Goal: Book appointment/travel/reservation

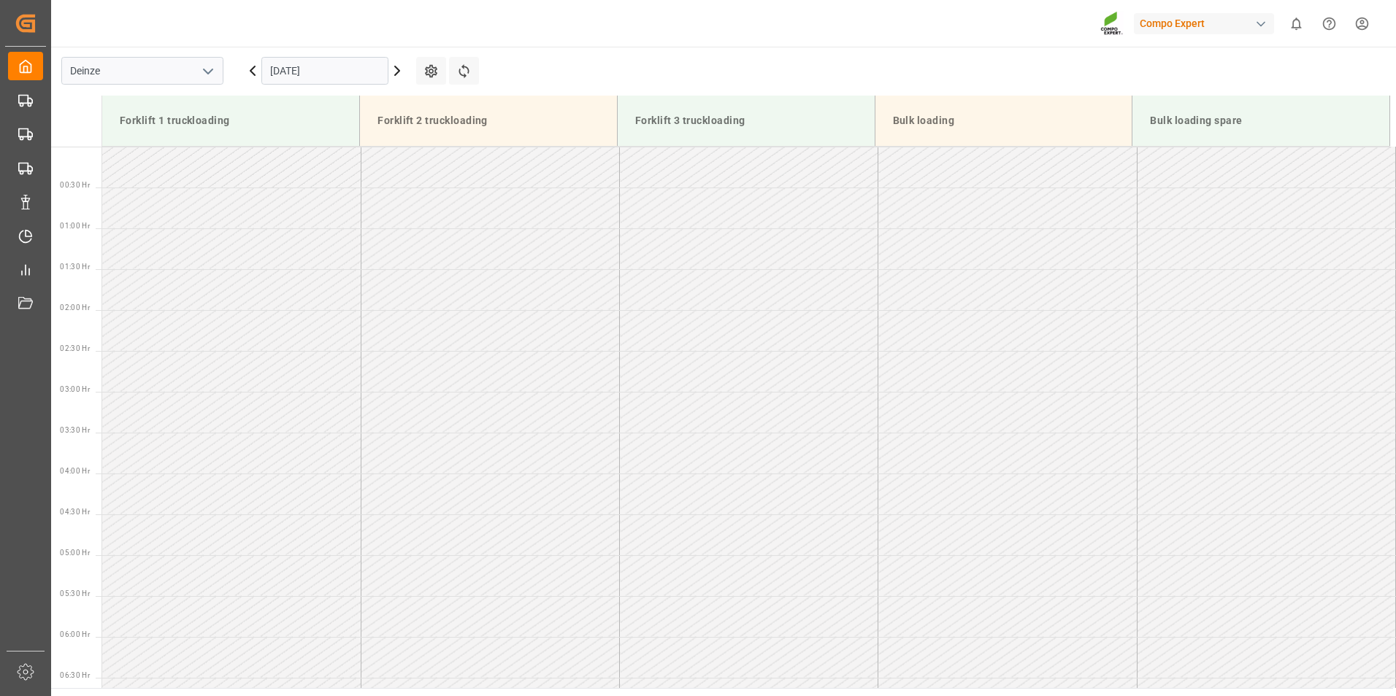
scroll to position [551, 0]
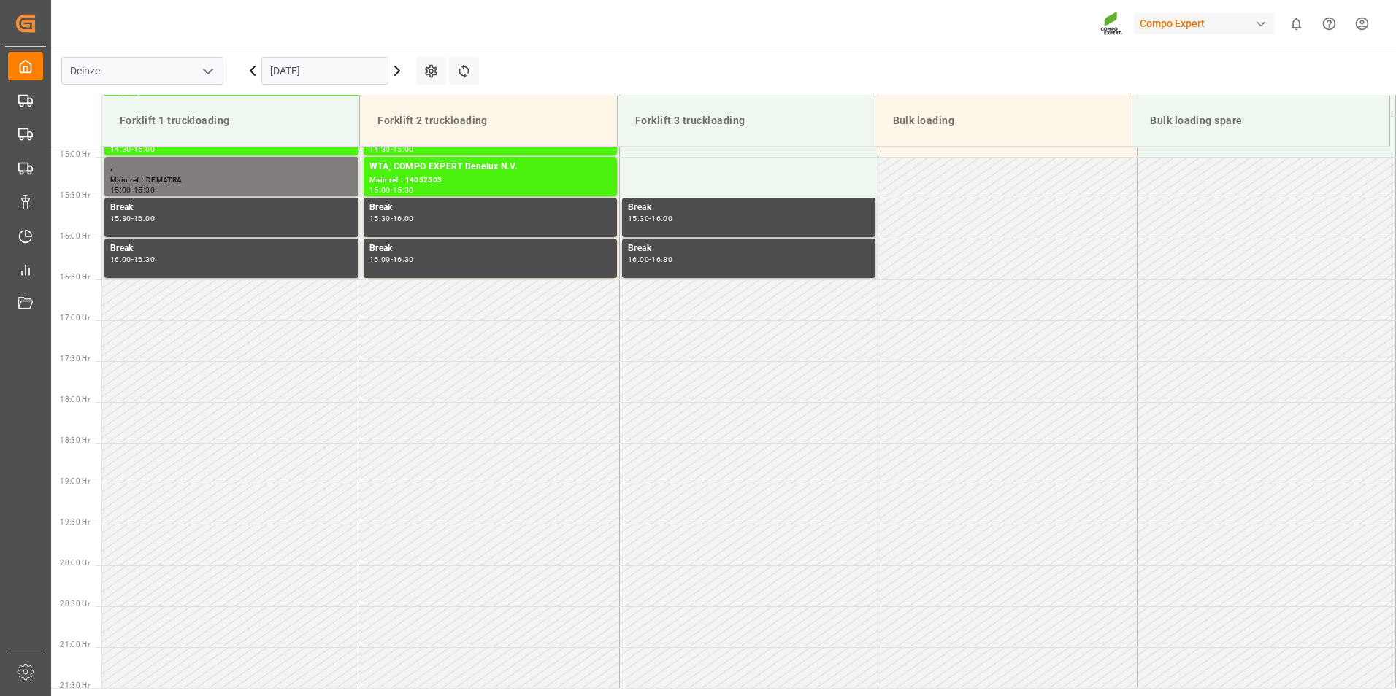
scroll to position [1217, 0]
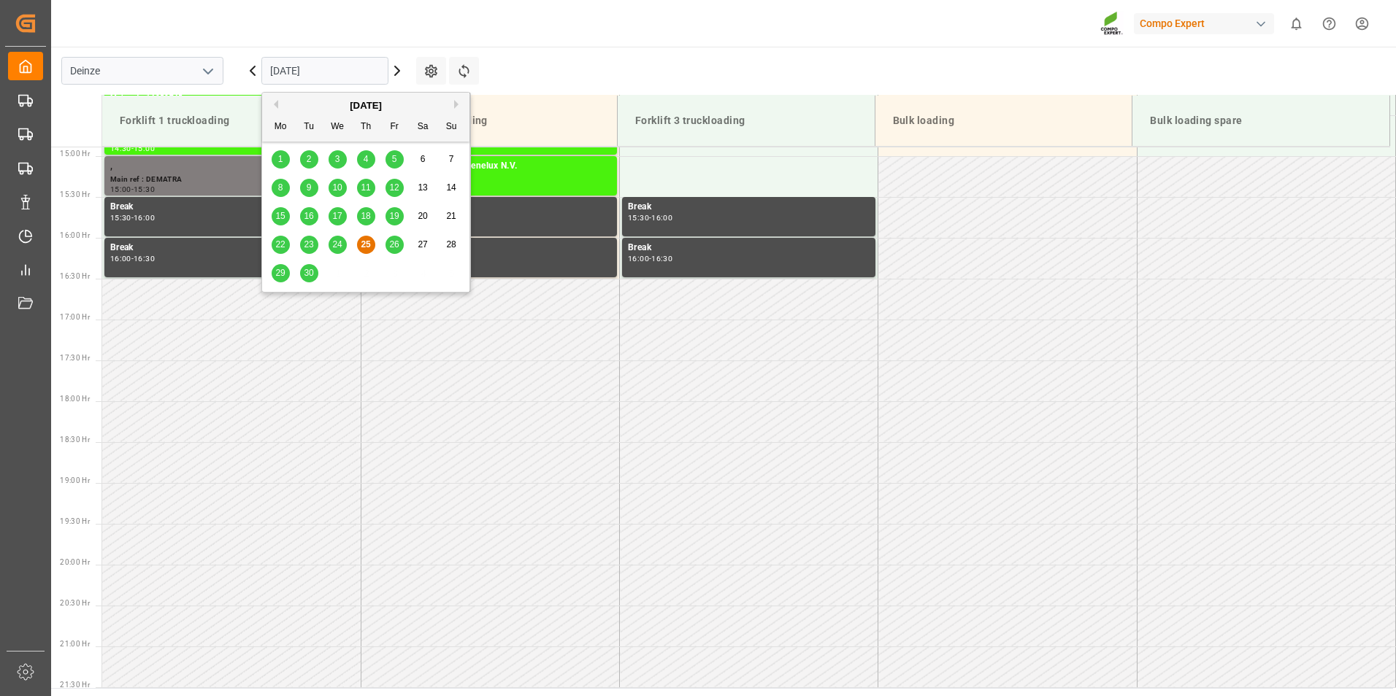
click at [361, 70] on input "[DATE]" at bounding box center [324, 71] width 127 height 28
click at [396, 245] on span "26" at bounding box center [393, 244] width 9 height 10
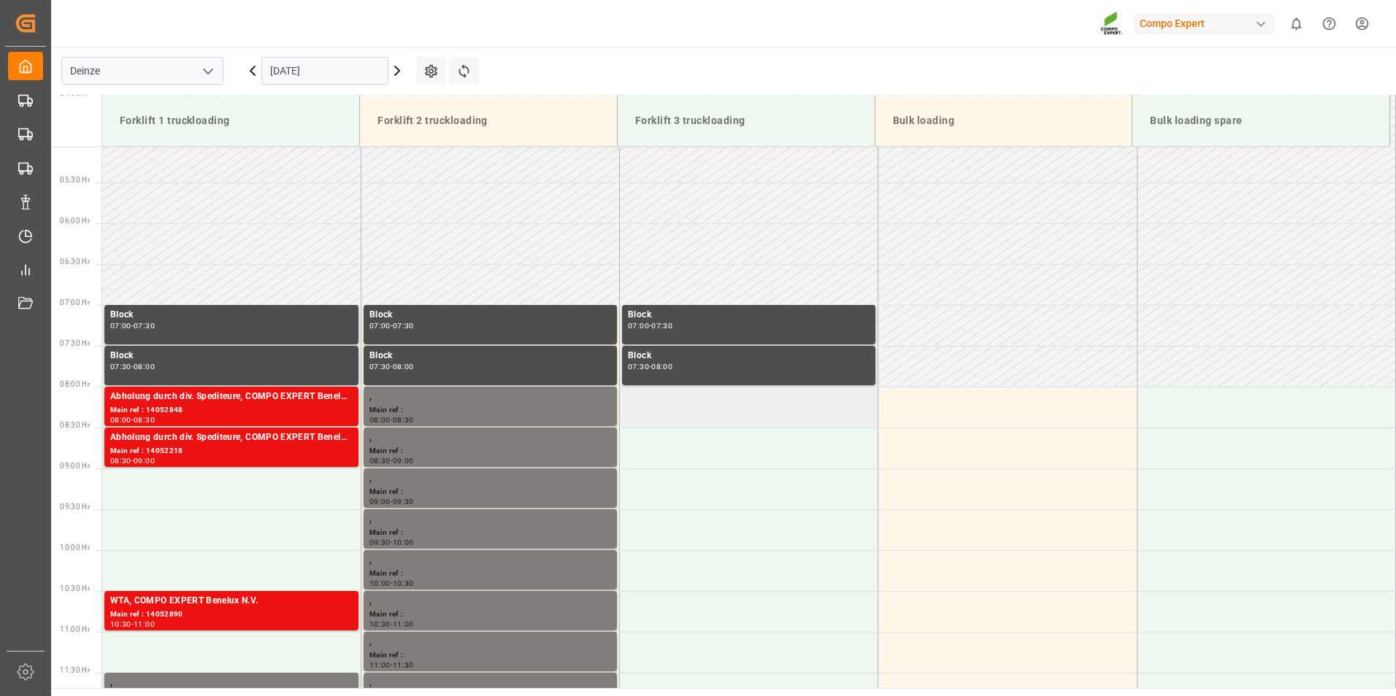
scroll to position [560, 0]
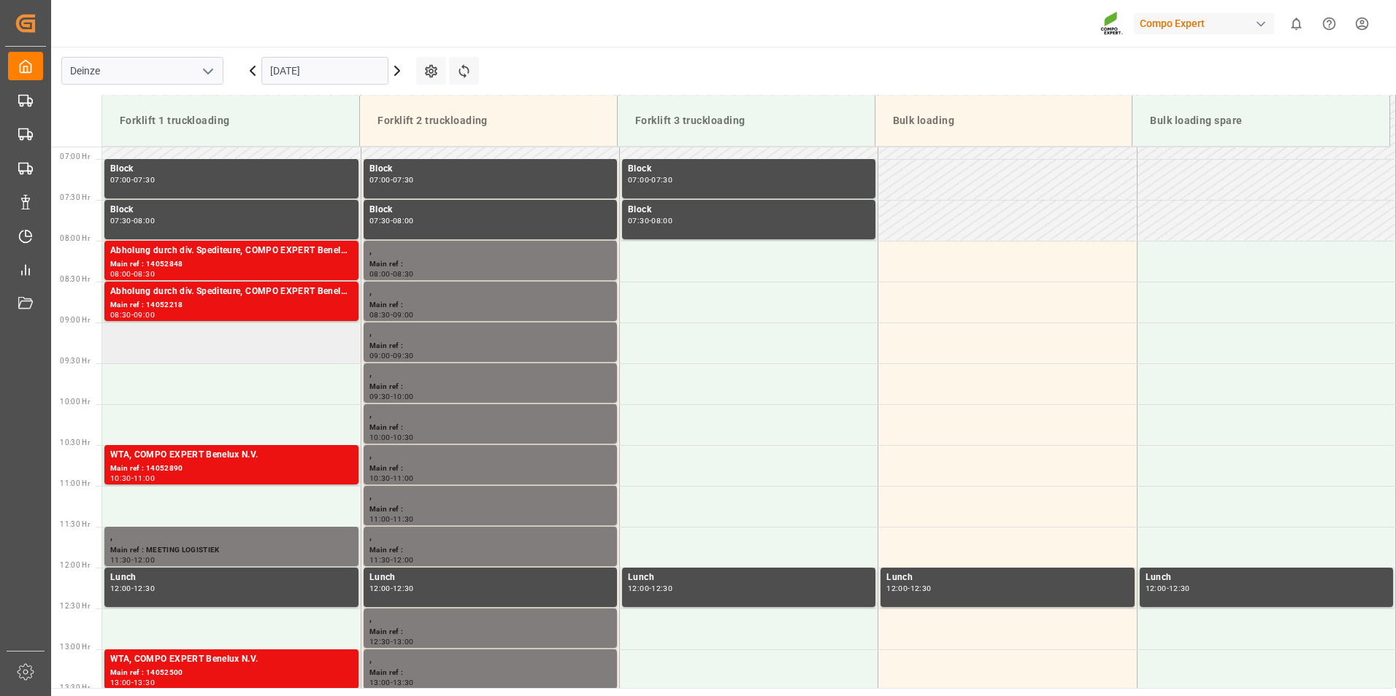
click at [141, 358] on td at bounding box center [231, 343] width 258 height 41
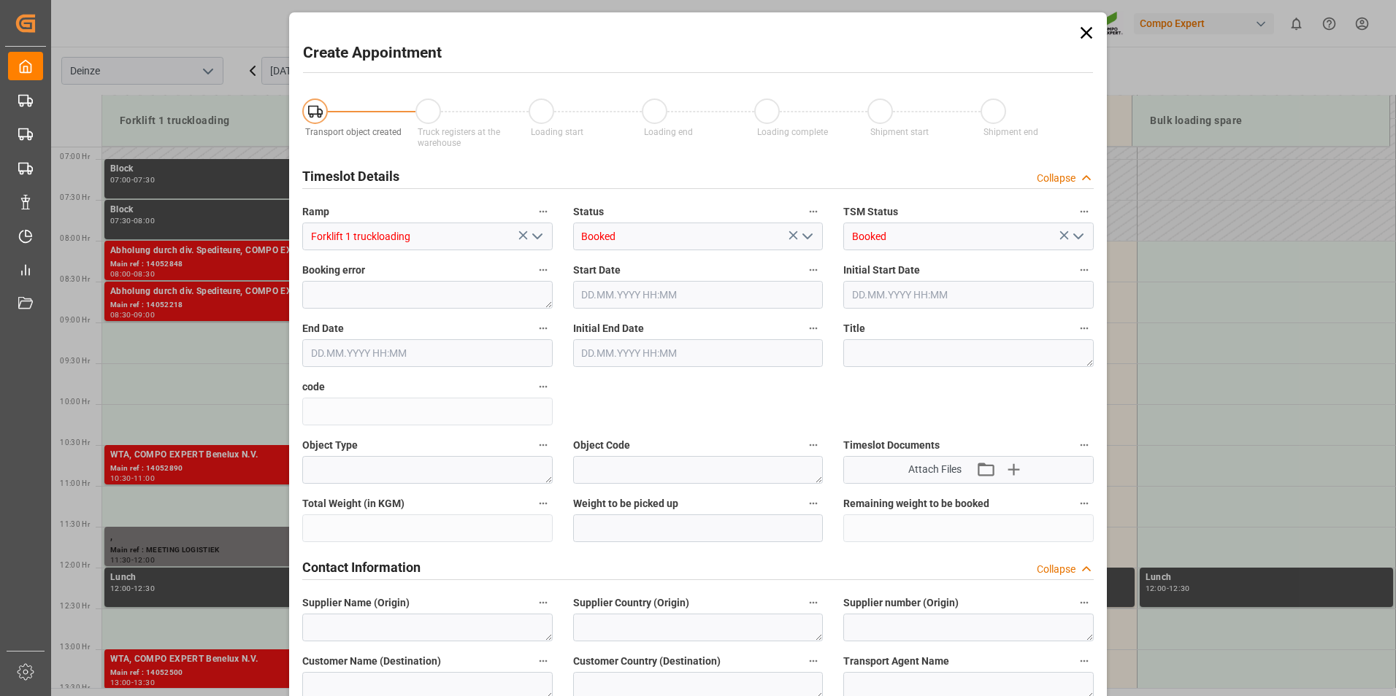
type input "[DATE] 09:00"
type input "[DATE] 09:30"
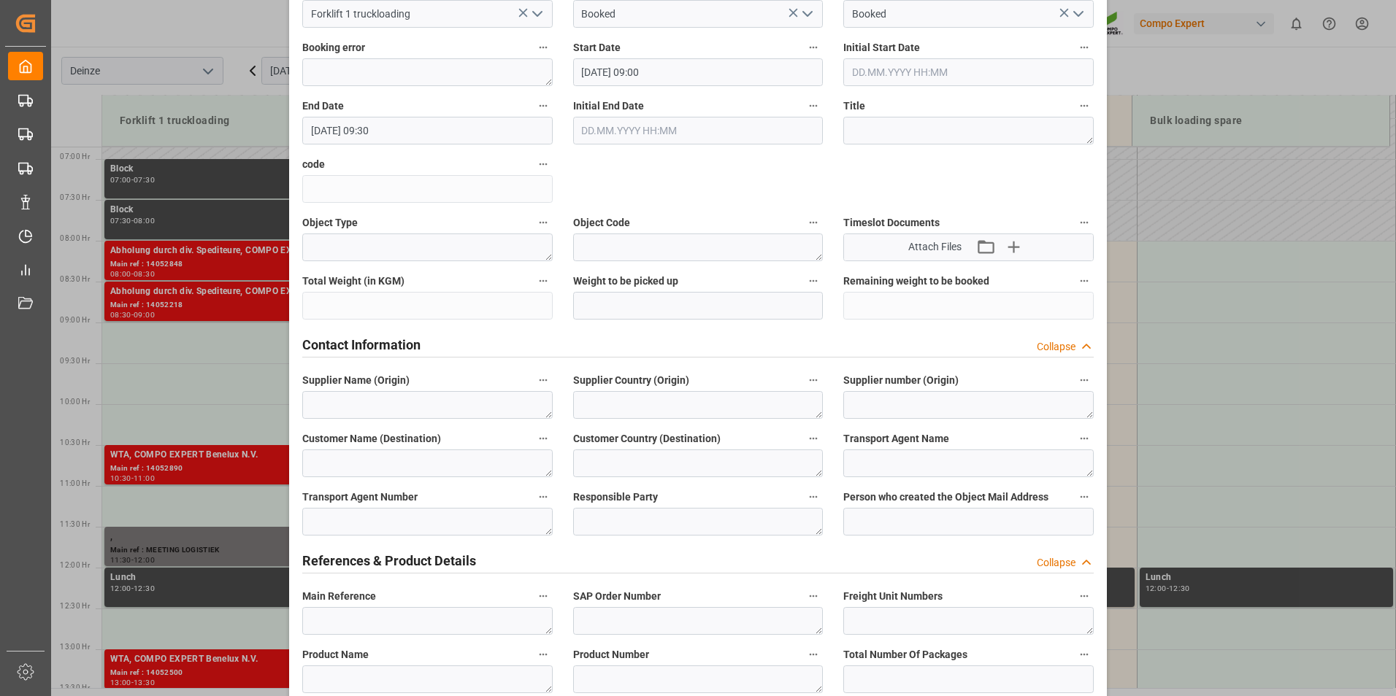
scroll to position [292, 0]
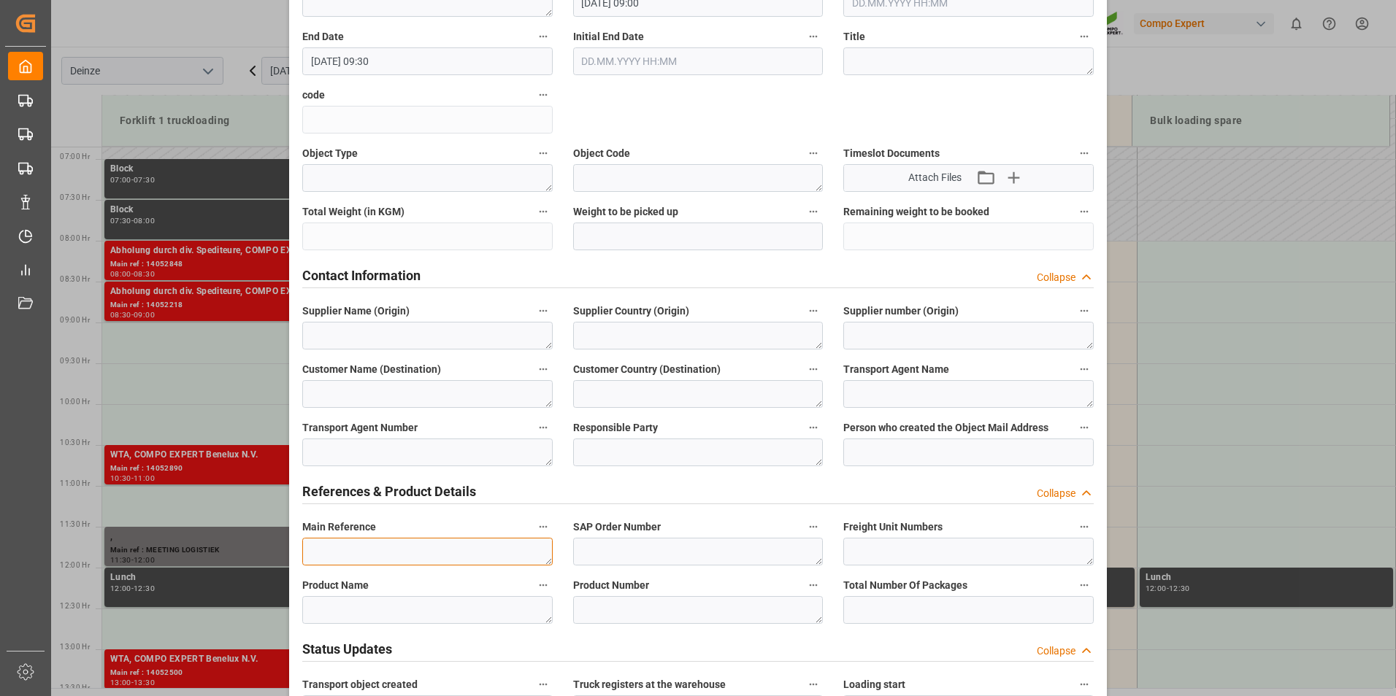
click at [311, 553] on textarea at bounding box center [427, 552] width 250 height 28
type textarea "t"
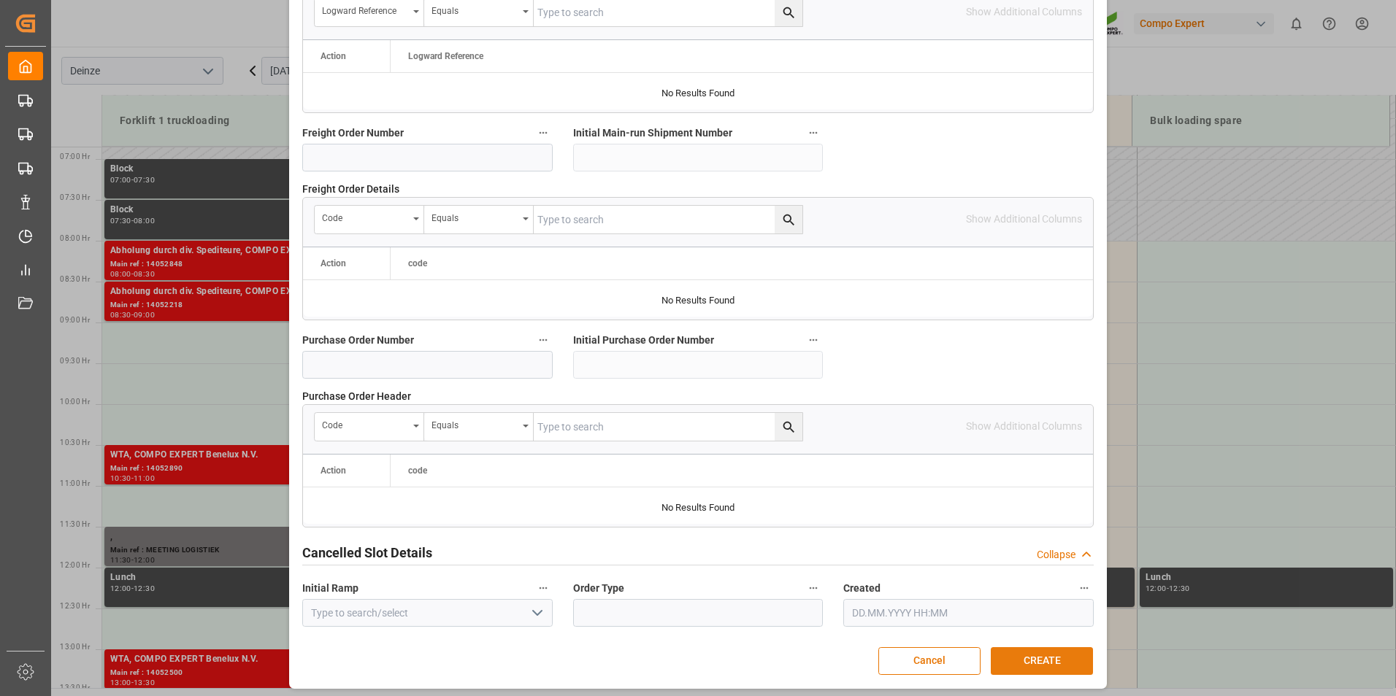
scroll to position [1329, 0]
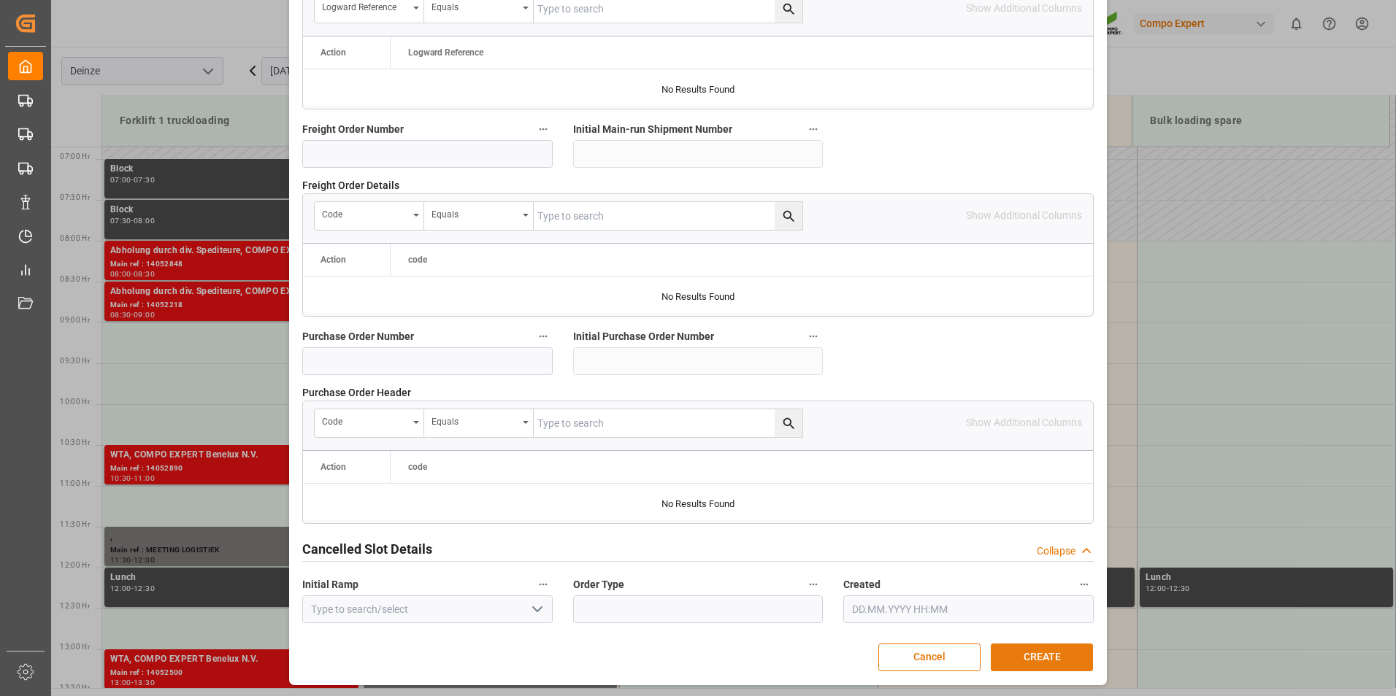
type textarea "[DOMAIN_NAME] LEERSNIJDER : Lossen Ordern° 610000"
click at [1040, 657] on button "CREATE" at bounding box center [1042, 658] width 102 height 28
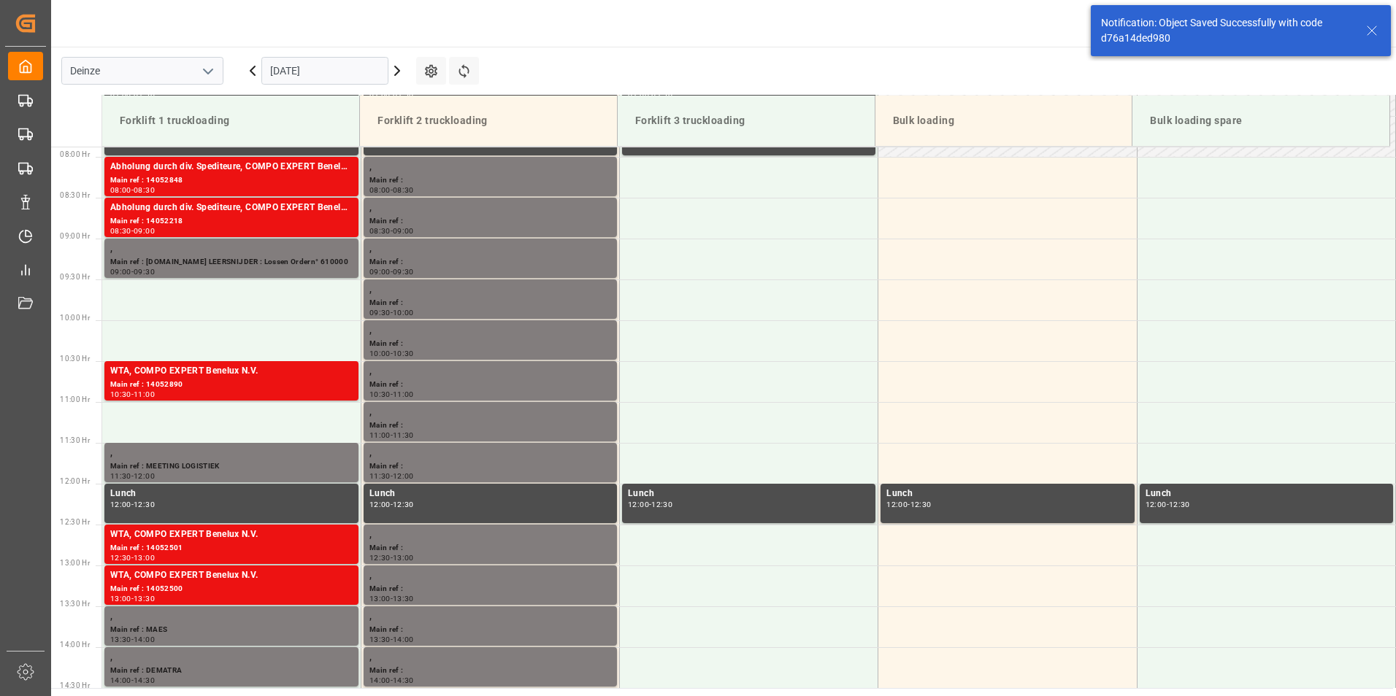
scroll to position [645, 0]
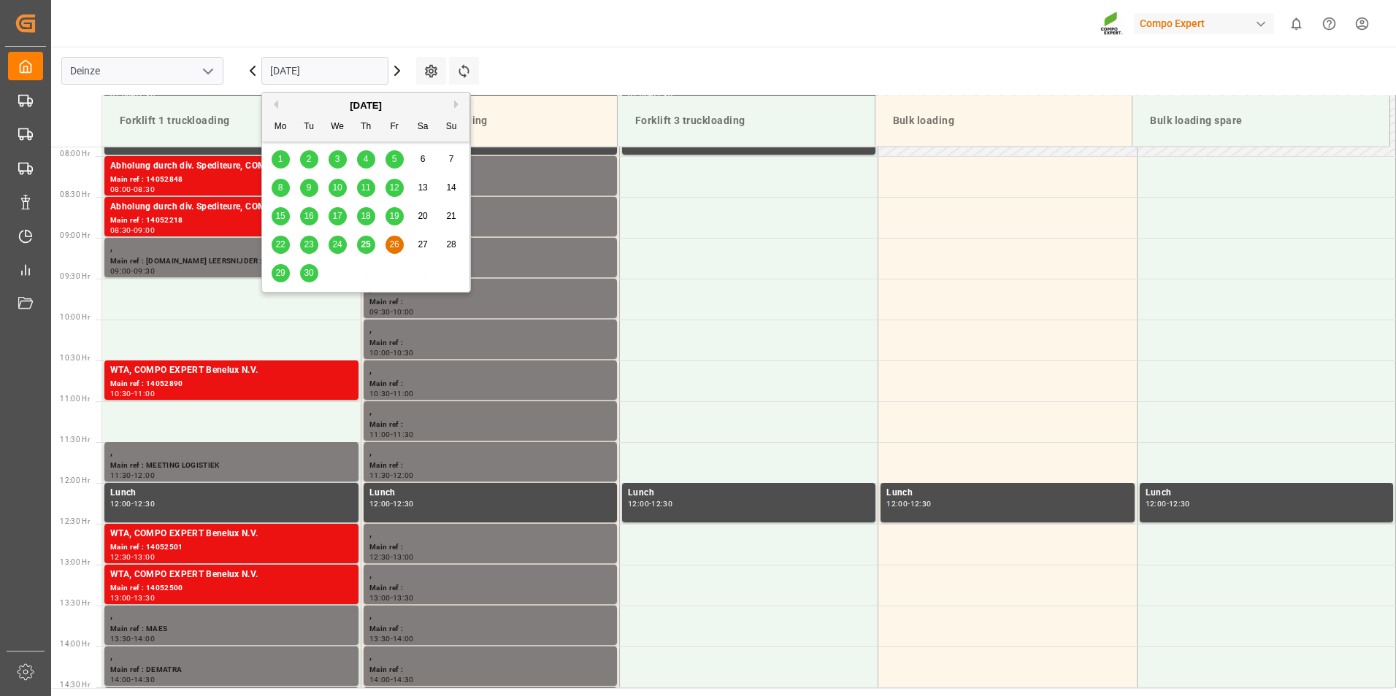
click at [349, 74] on input "[DATE]" at bounding box center [324, 71] width 127 height 28
click at [363, 249] on span "25" at bounding box center [365, 244] width 9 height 10
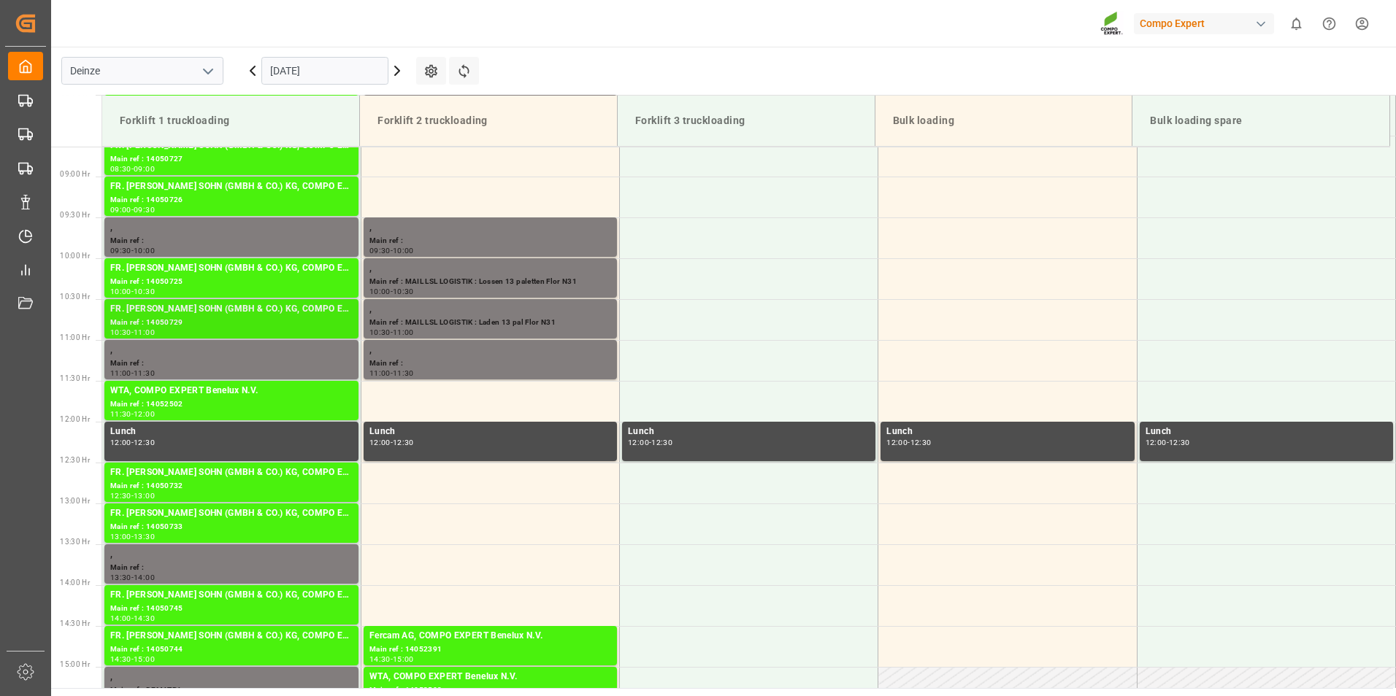
scroll to position [633, 0]
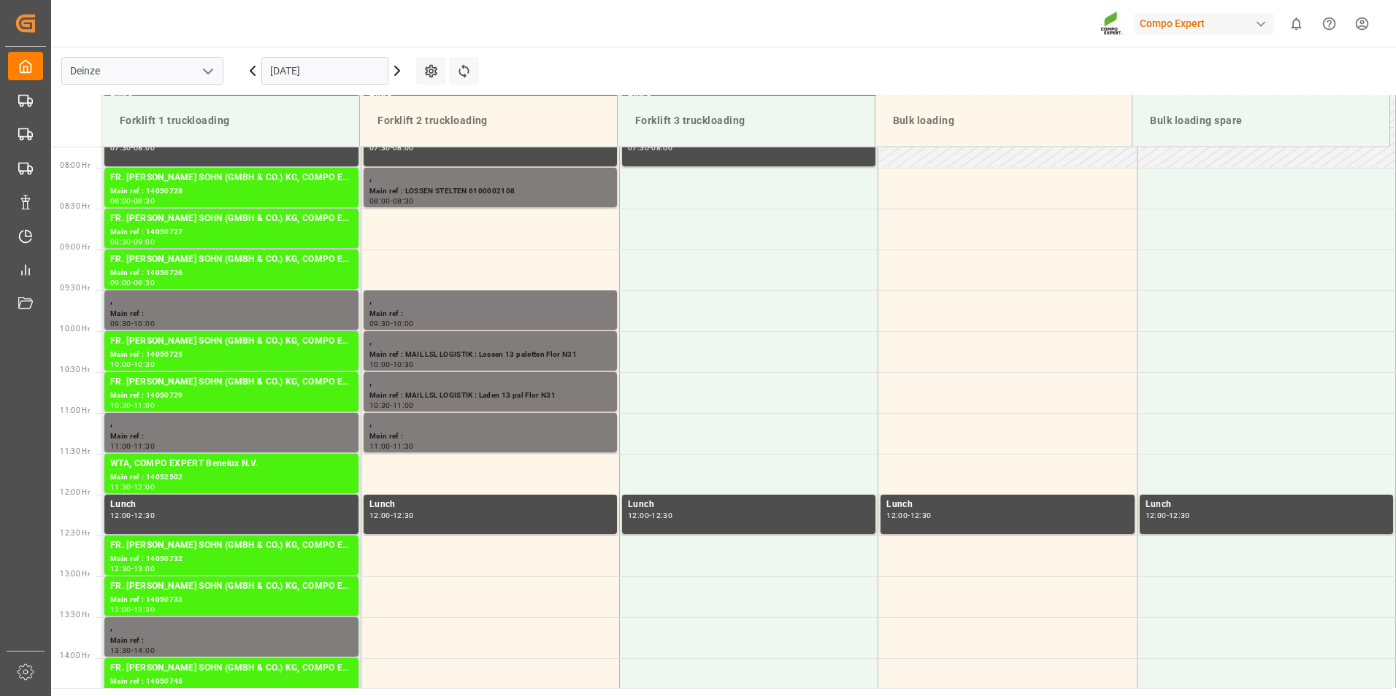
click at [355, 78] on input "[DATE]" at bounding box center [324, 71] width 127 height 28
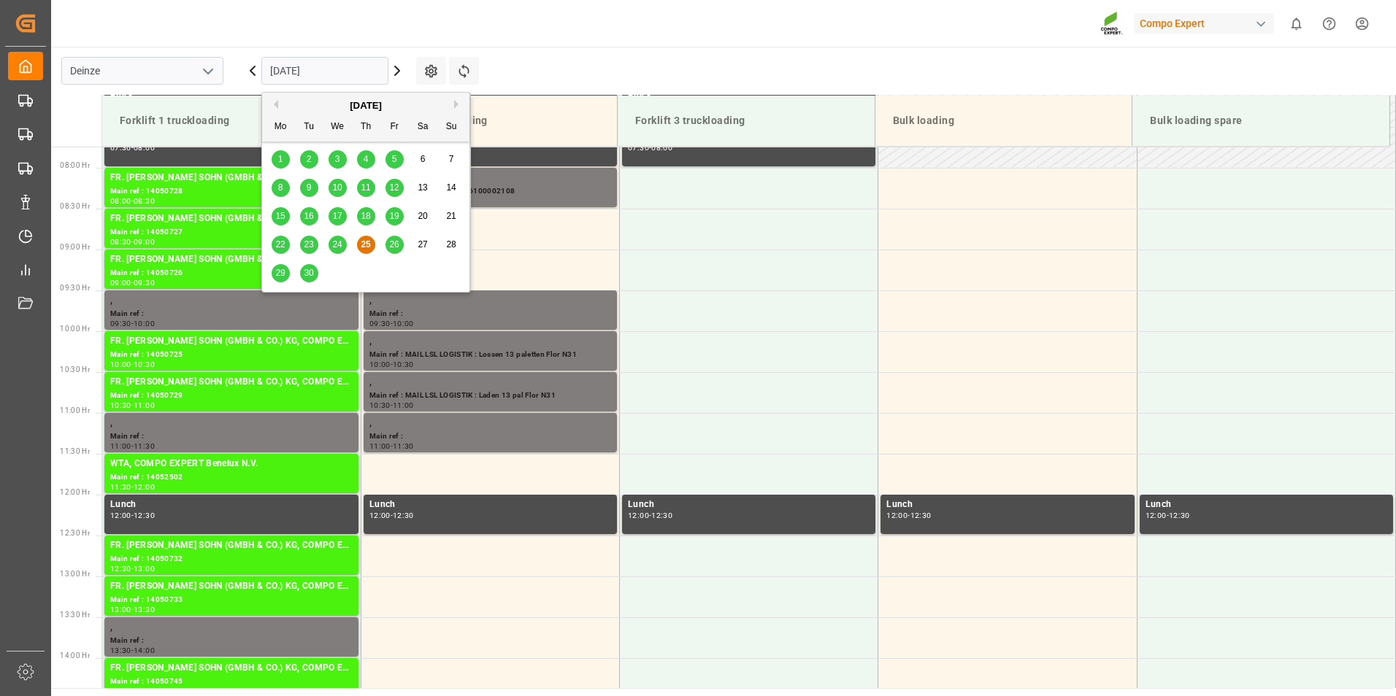
click at [393, 247] on span "26" at bounding box center [393, 244] width 9 height 10
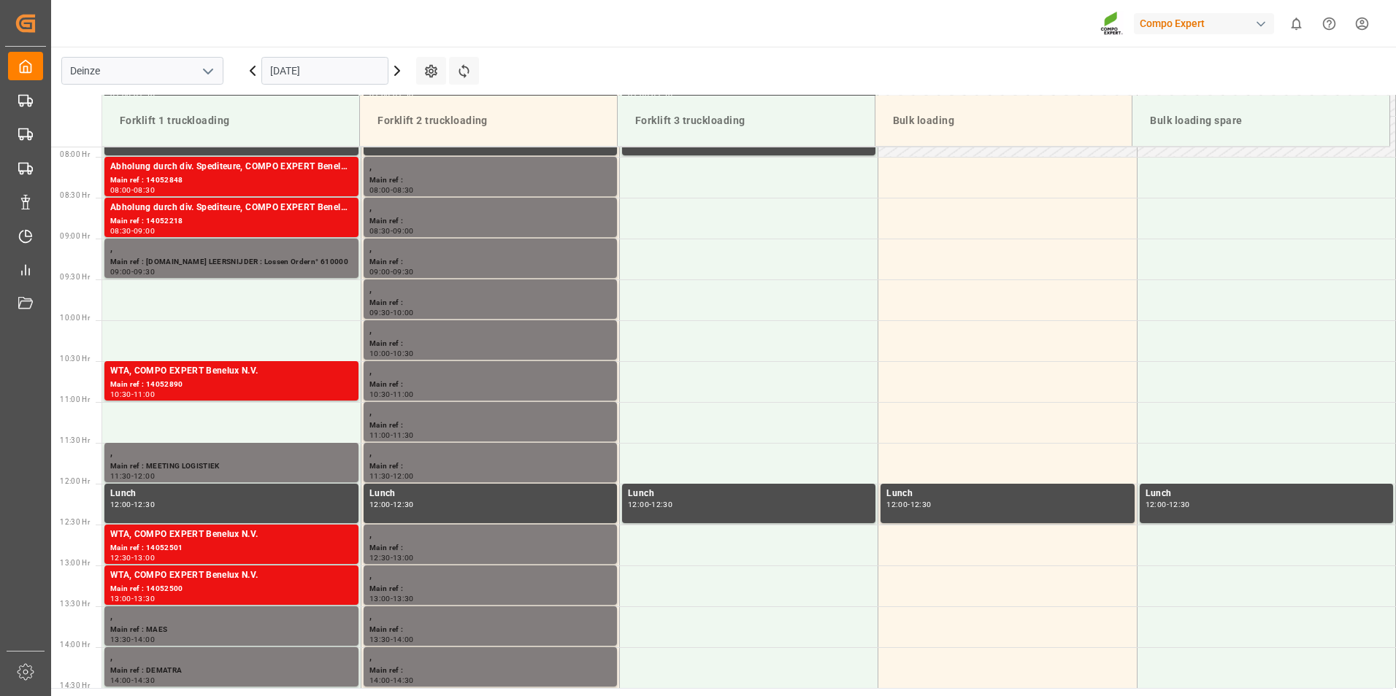
scroll to position [664, 0]
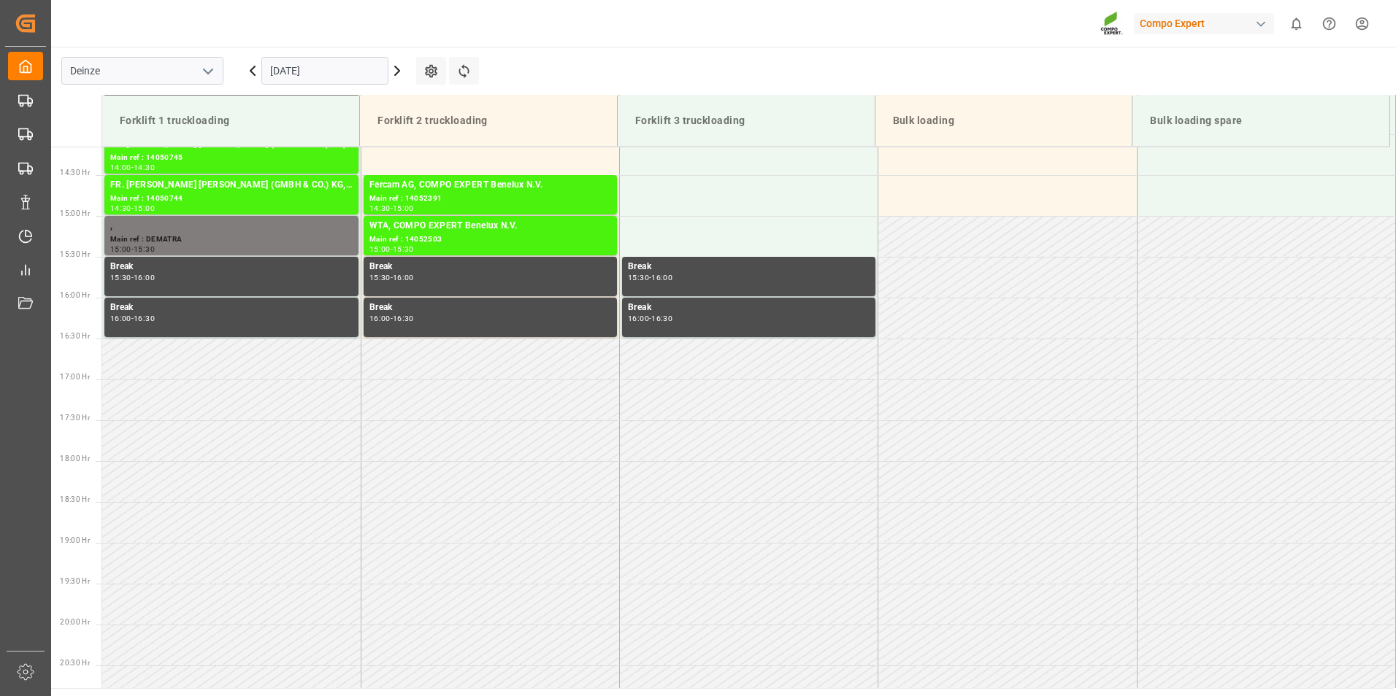
scroll to position [998, 0]
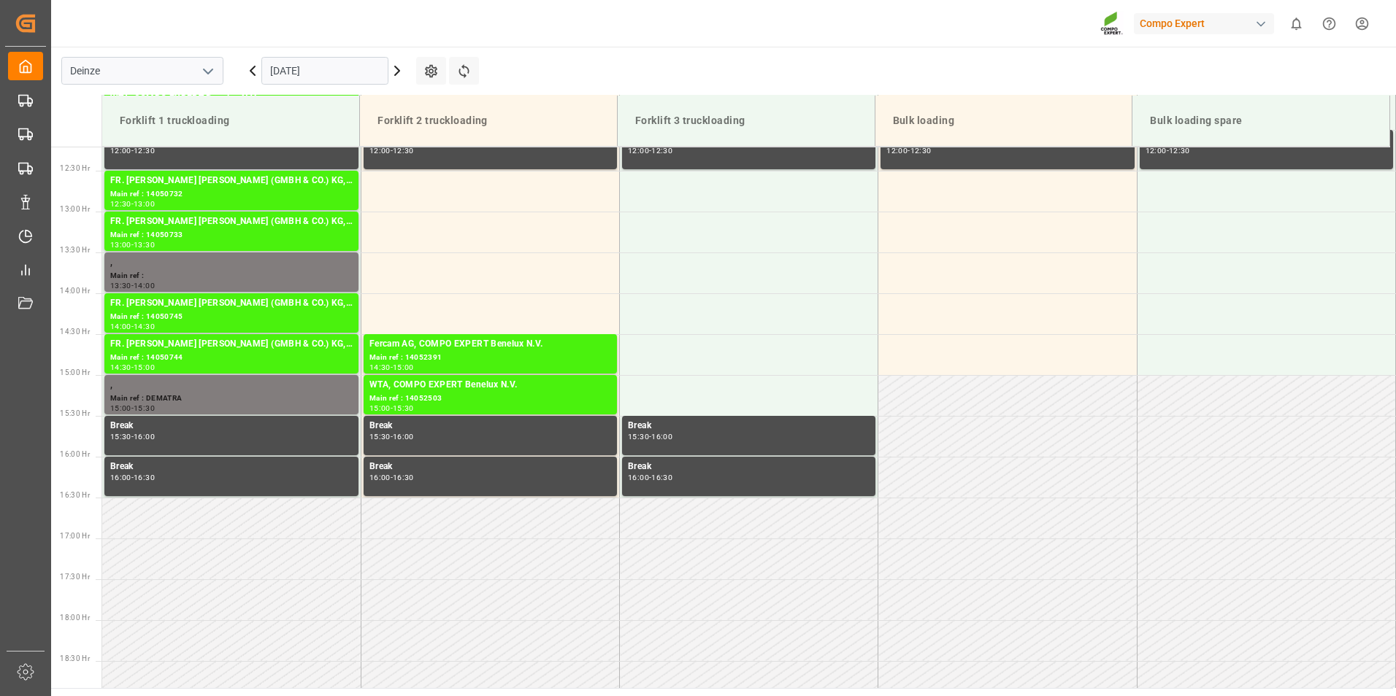
click at [363, 71] on input "[DATE]" at bounding box center [324, 71] width 127 height 28
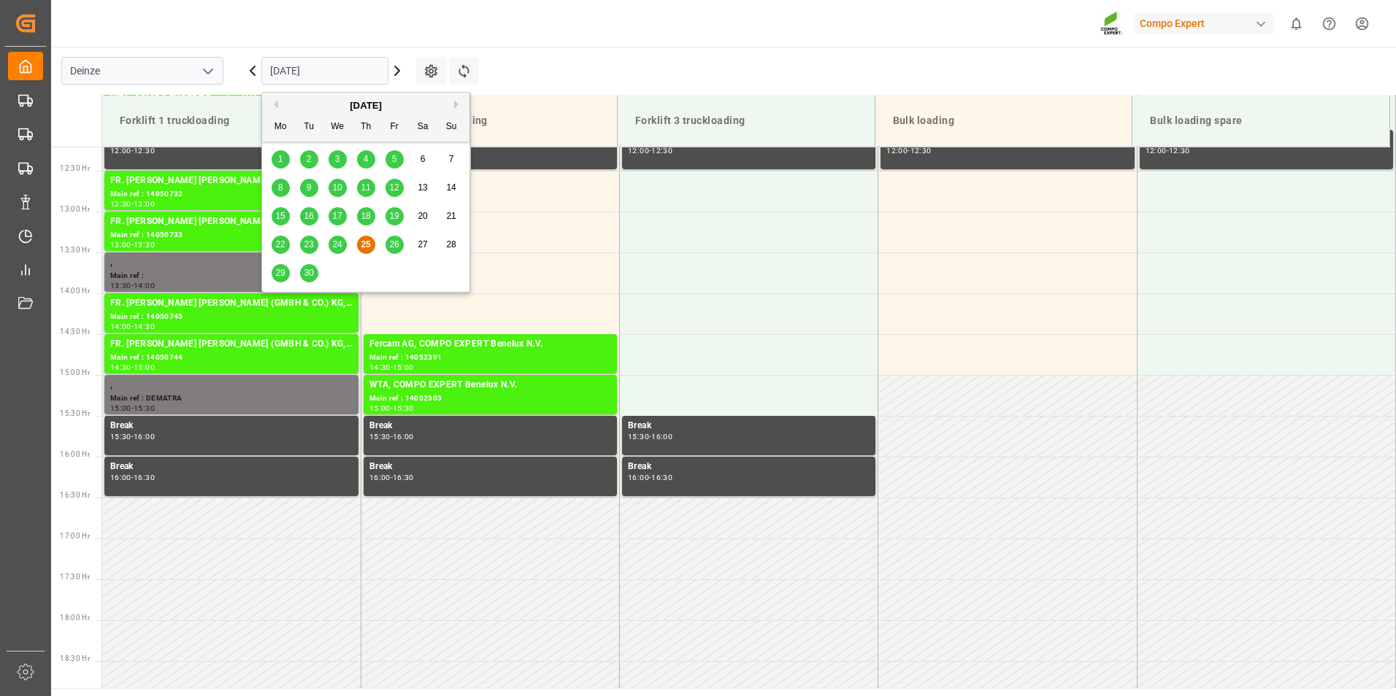
click at [396, 244] on span "26" at bounding box center [393, 244] width 9 height 10
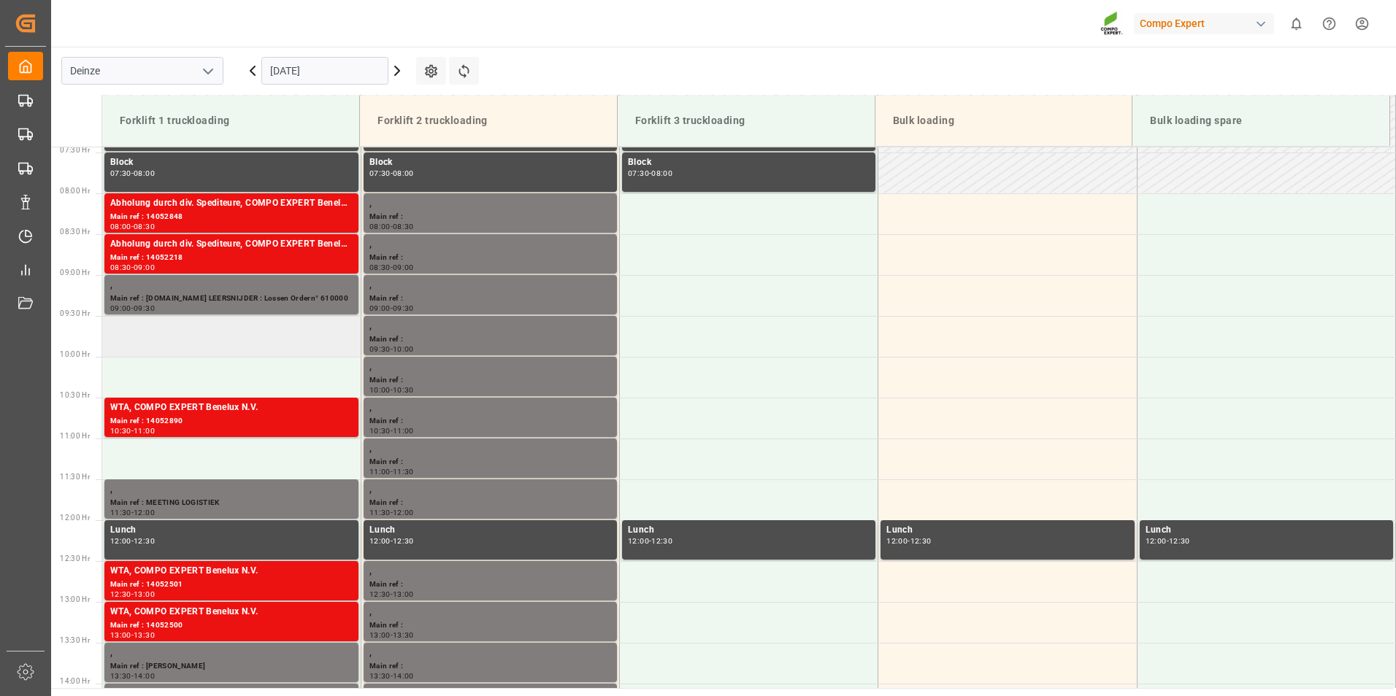
scroll to position [633, 0]
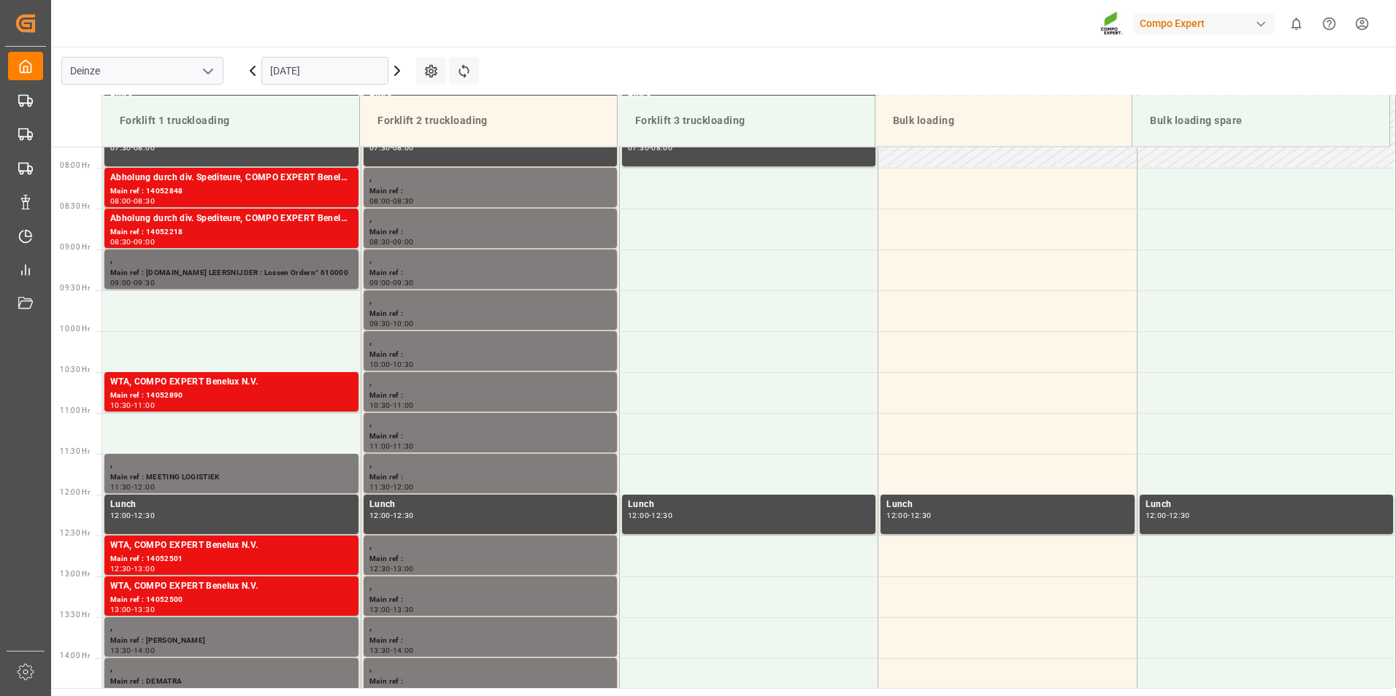
click at [185, 278] on div "Main ref : [DOMAIN_NAME] LEERSNIJDER : Lossen Ordern° 610000" at bounding box center [231, 273] width 242 height 12
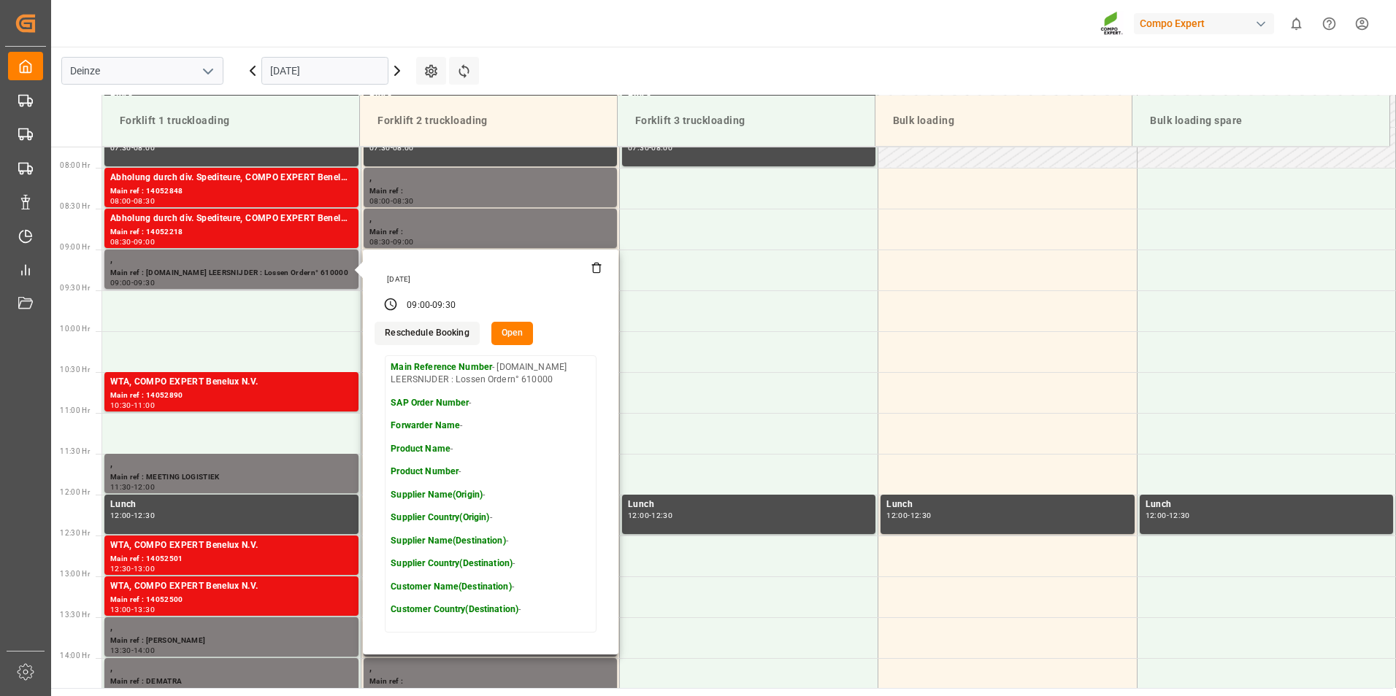
click at [509, 334] on button "Open" at bounding box center [512, 333] width 42 height 23
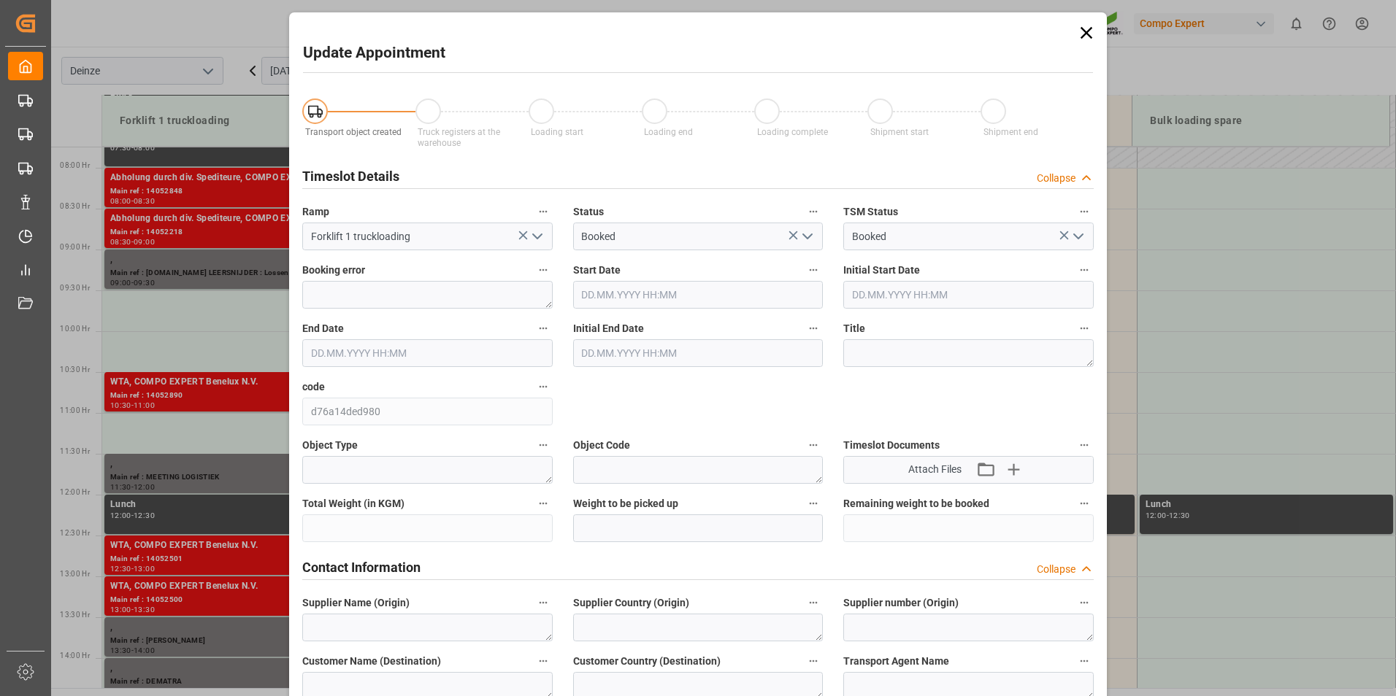
type input "[DATE] 09:00"
type input "[DATE] 09:30"
type input "25.09.2025 13:58"
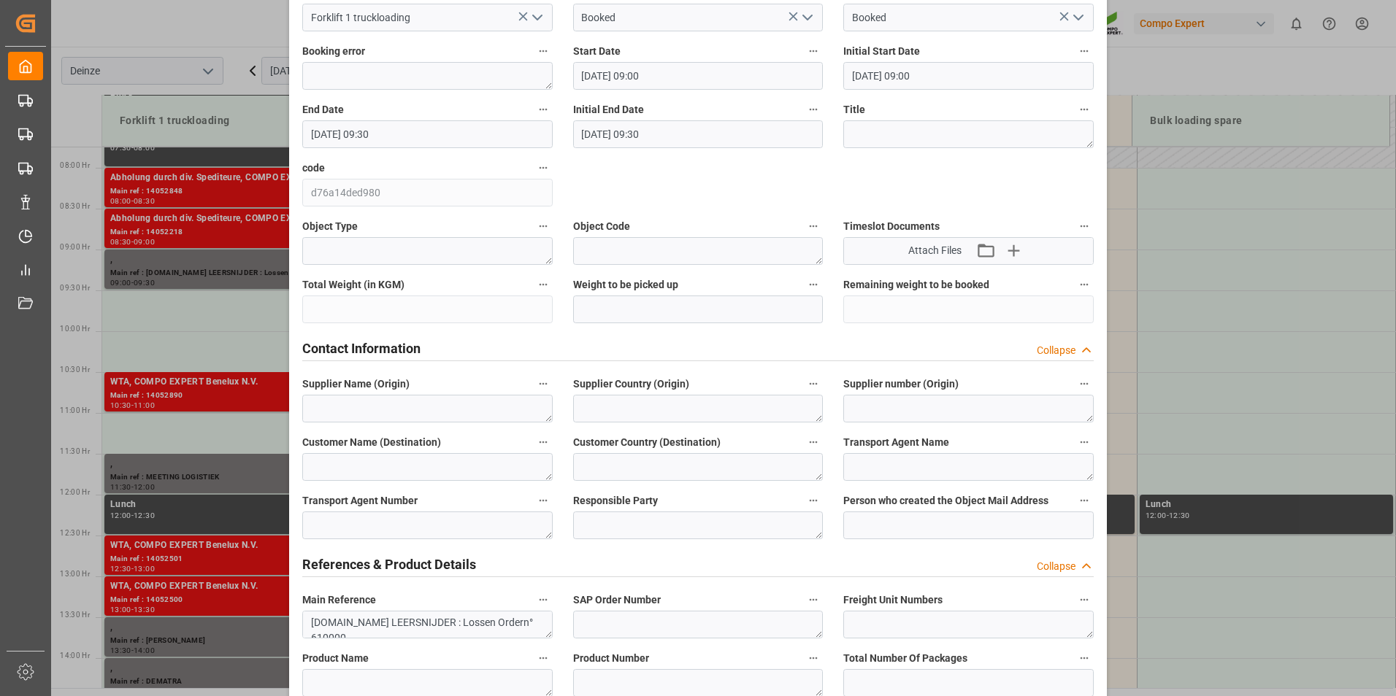
scroll to position [365, 0]
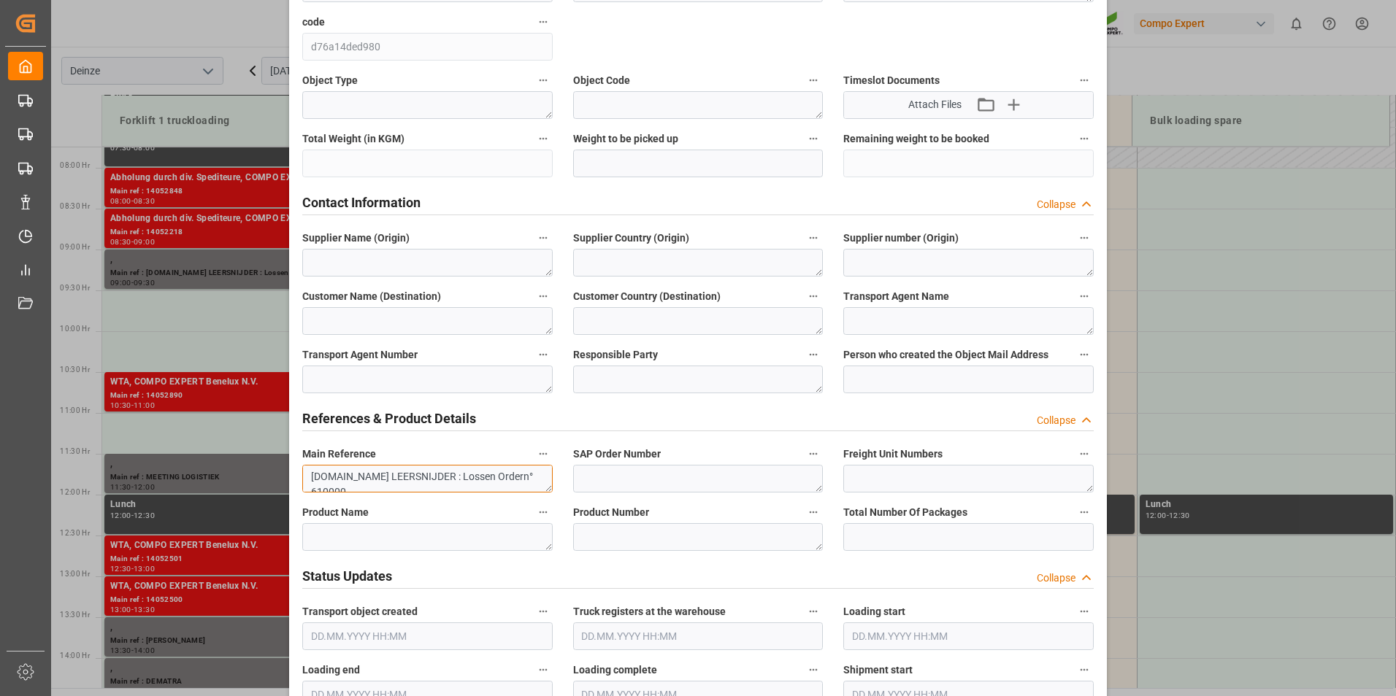
click at [531, 475] on textarea "[DOMAIN_NAME] LEERSNIJDER : Lossen Ordern° 610000" at bounding box center [427, 479] width 250 height 28
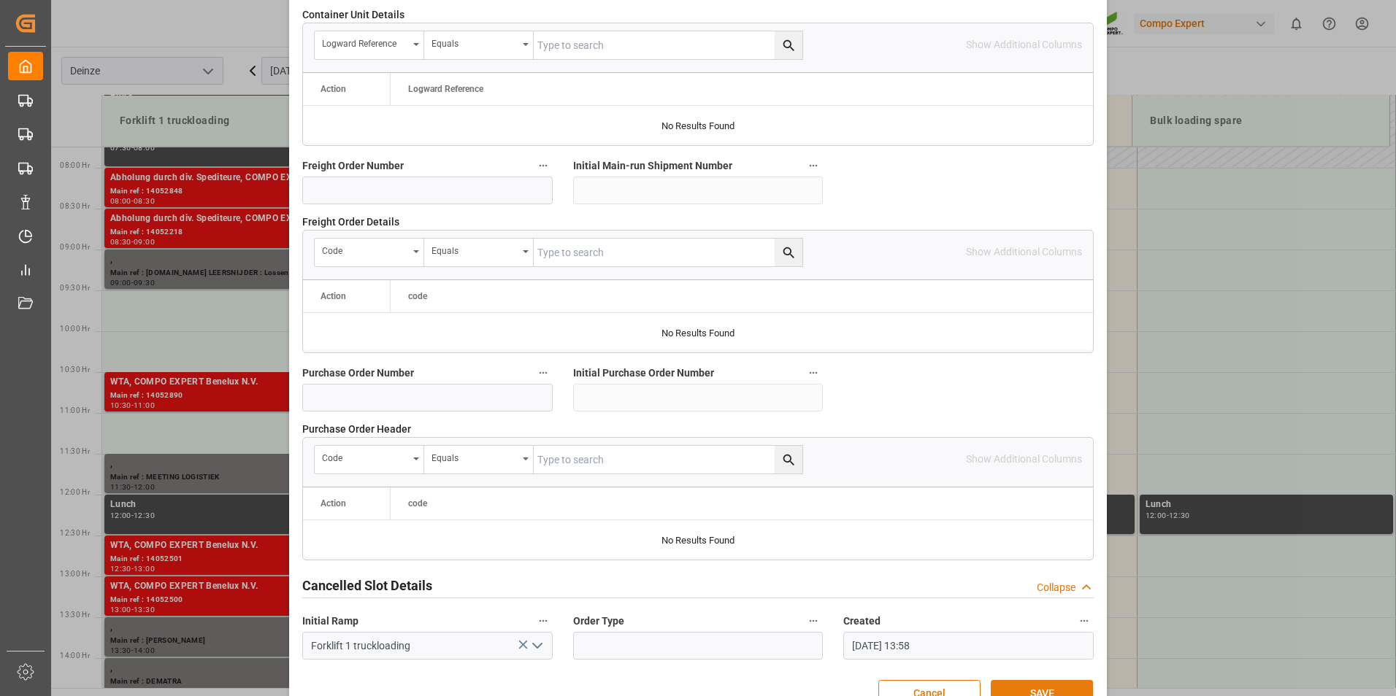
scroll to position [1329, 0]
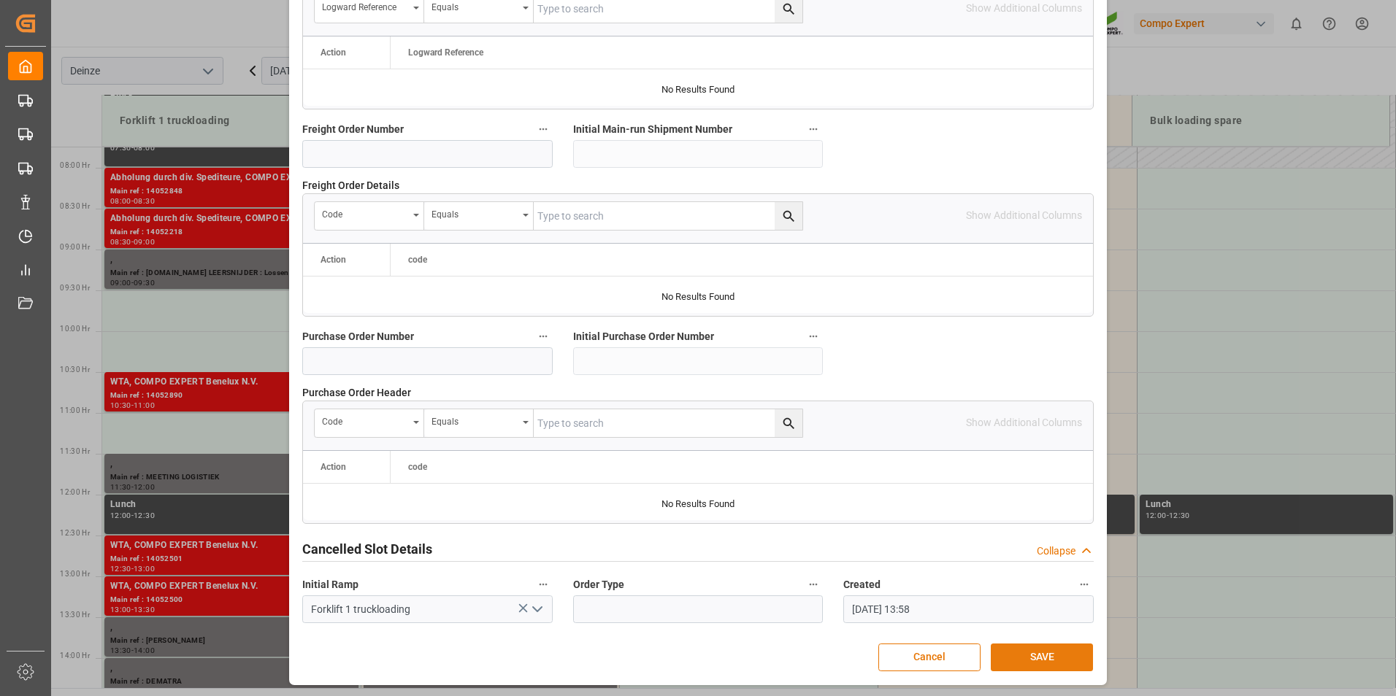
type textarea "TEL.DE LEERSNIJDER : Lossen Ordern° 6100002108"
click at [1029, 658] on button "SAVE" at bounding box center [1042, 658] width 102 height 28
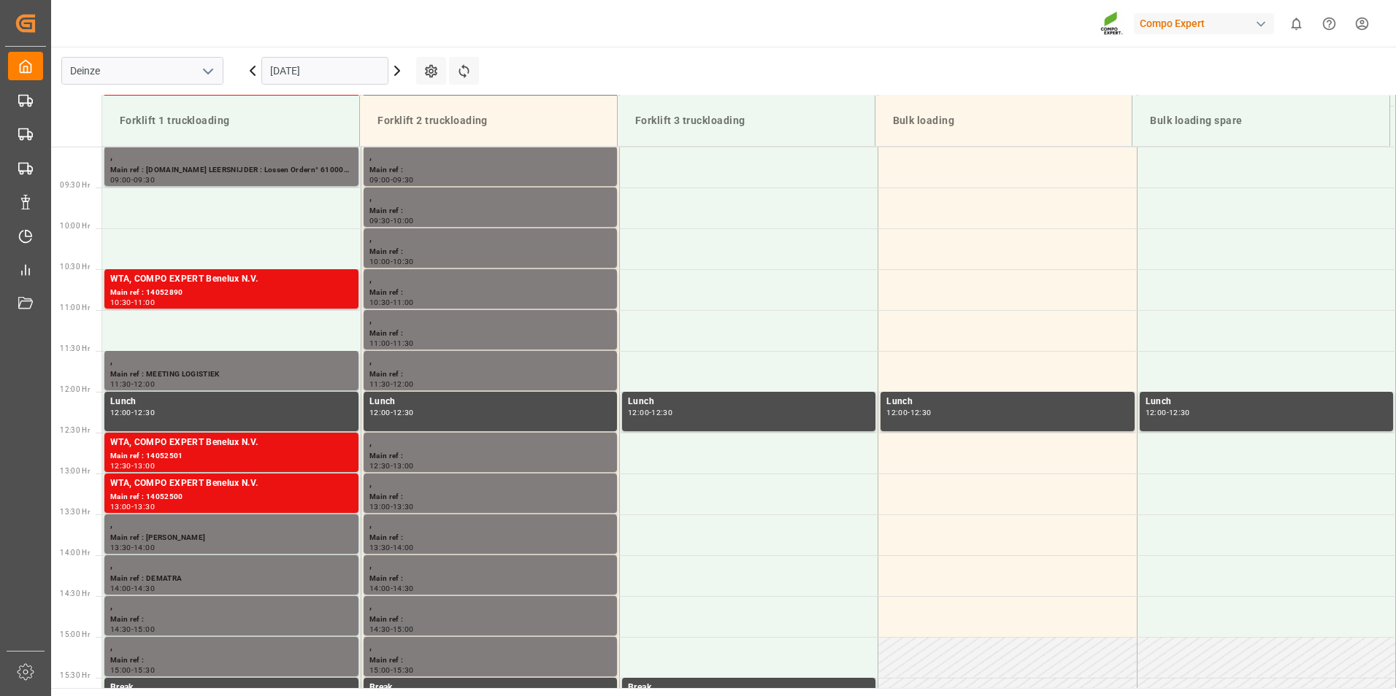
scroll to position [792, 0]
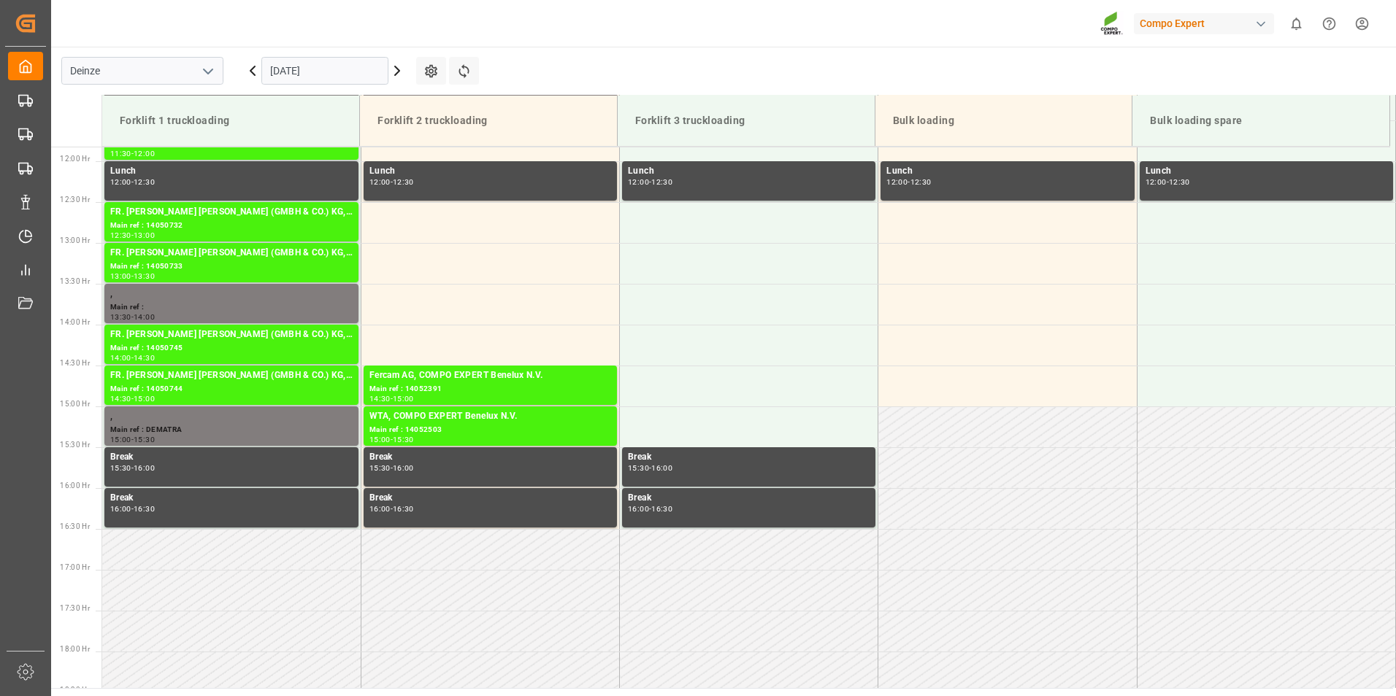
scroll to position [1217, 0]
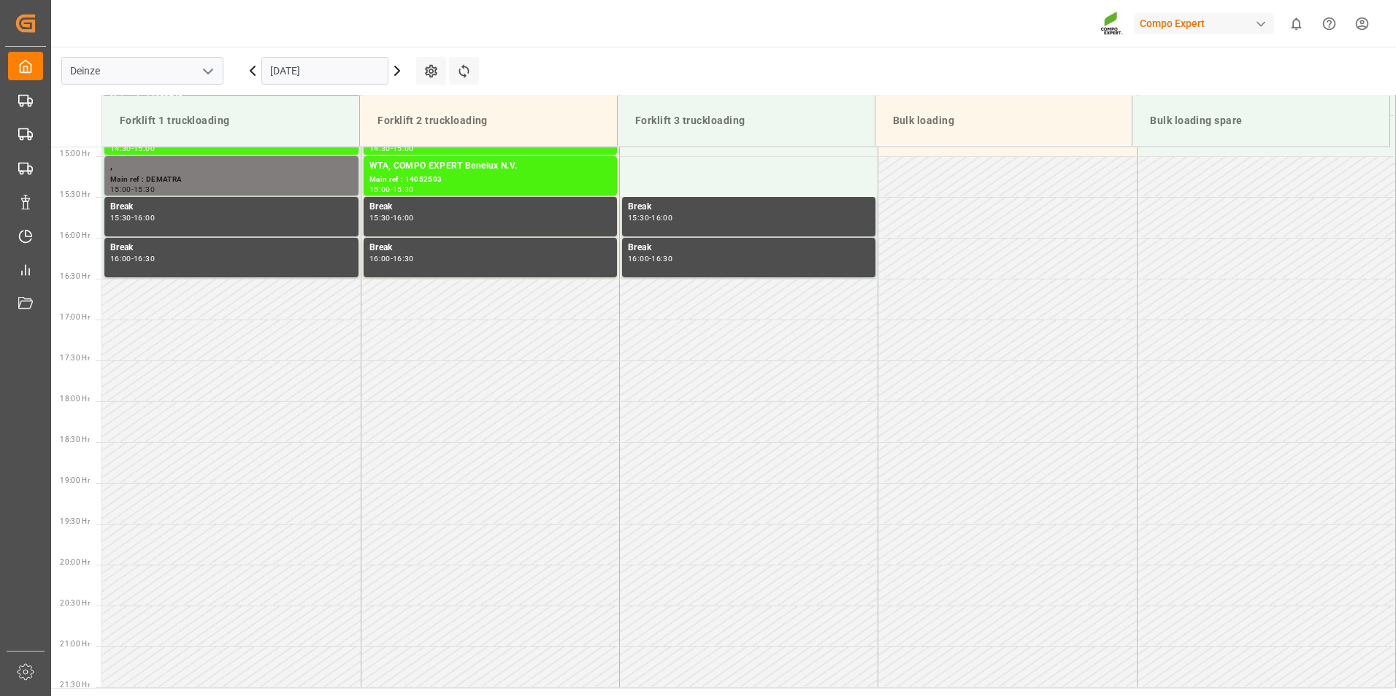
click at [361, 72] on input "[DATE]" at bounding box center [324, 71] width 127 height 28
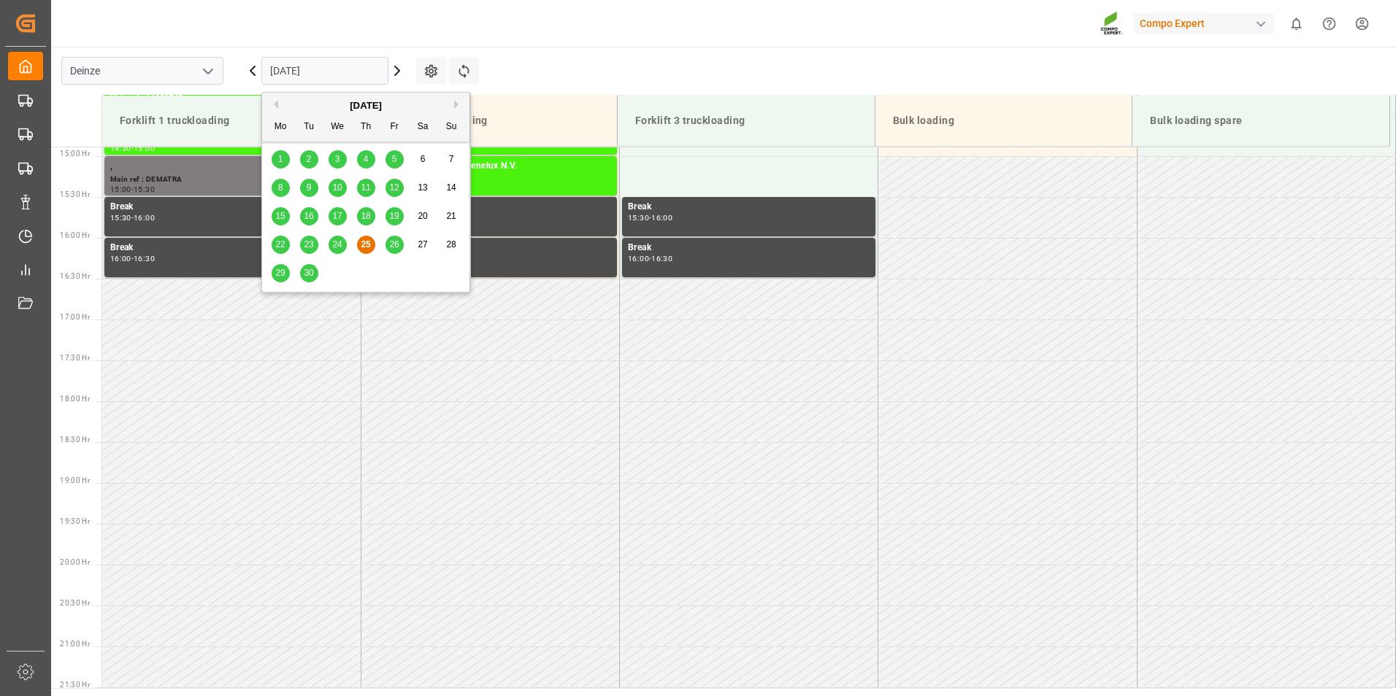
click at [393, 245] on span "26" at bounding box center [393, 244] width 9 height 10
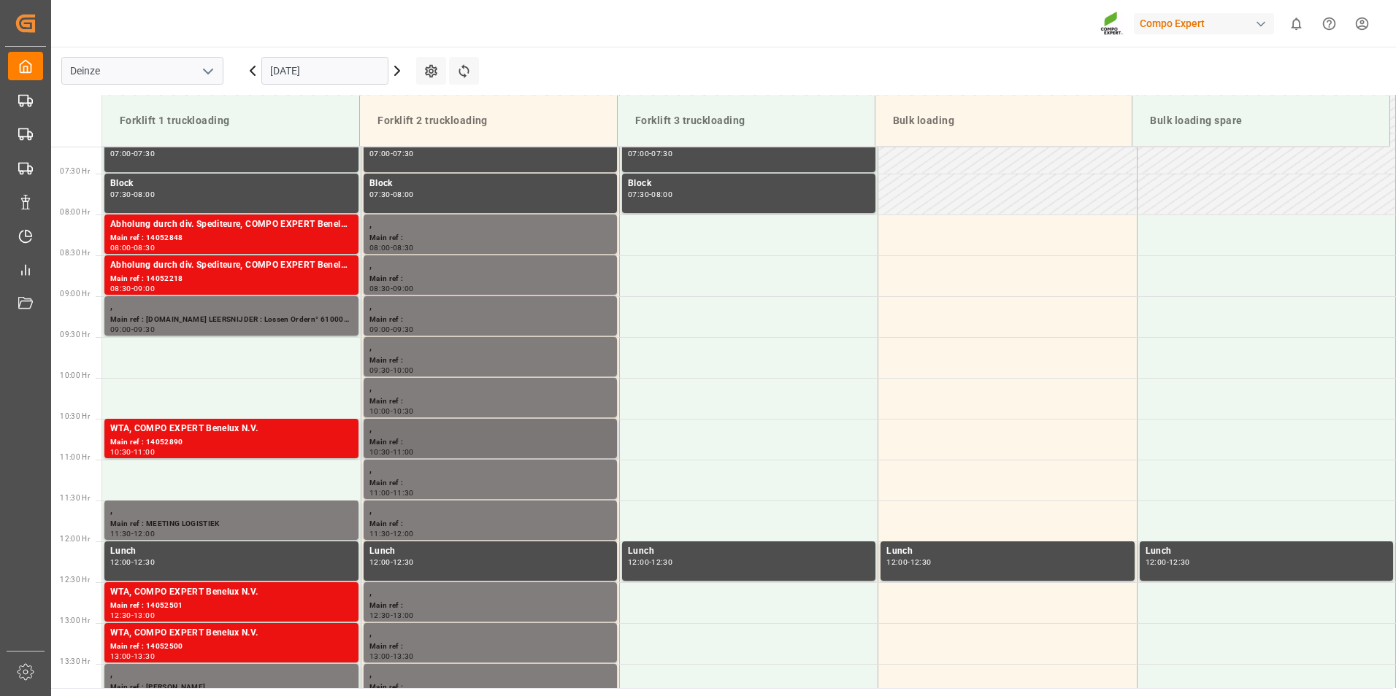
scroll to position [487, 0]
